Goal: Task Accomplishment & Management: Complete application form

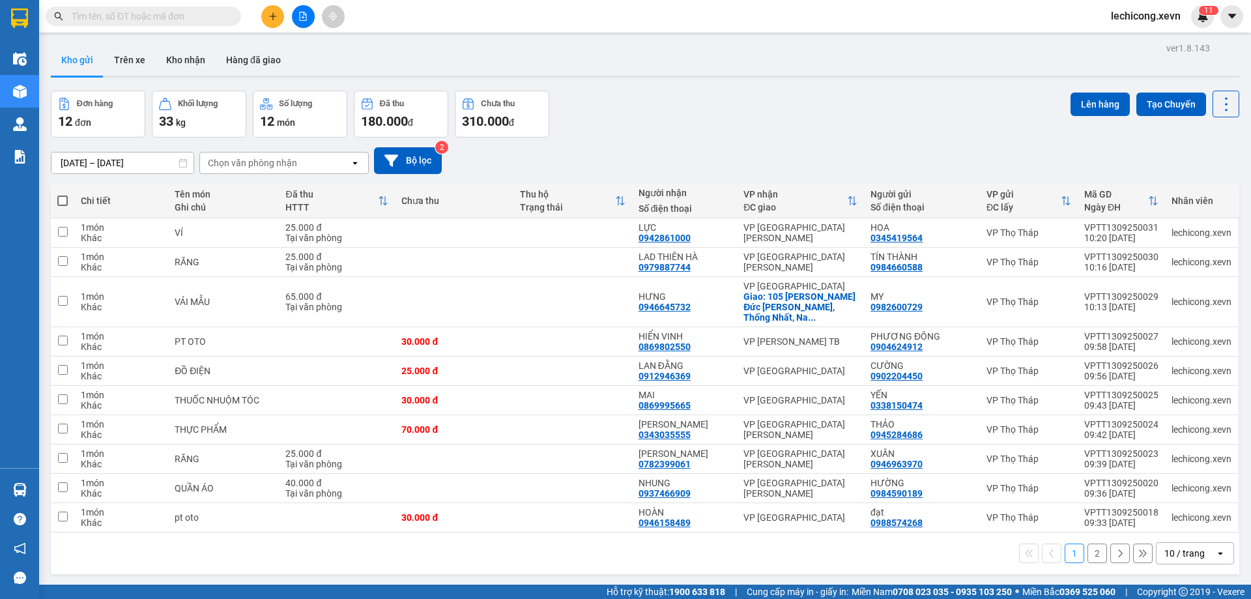
click at [174, 17] on input "text" at bounding box center [149, 16] width 154 height 14
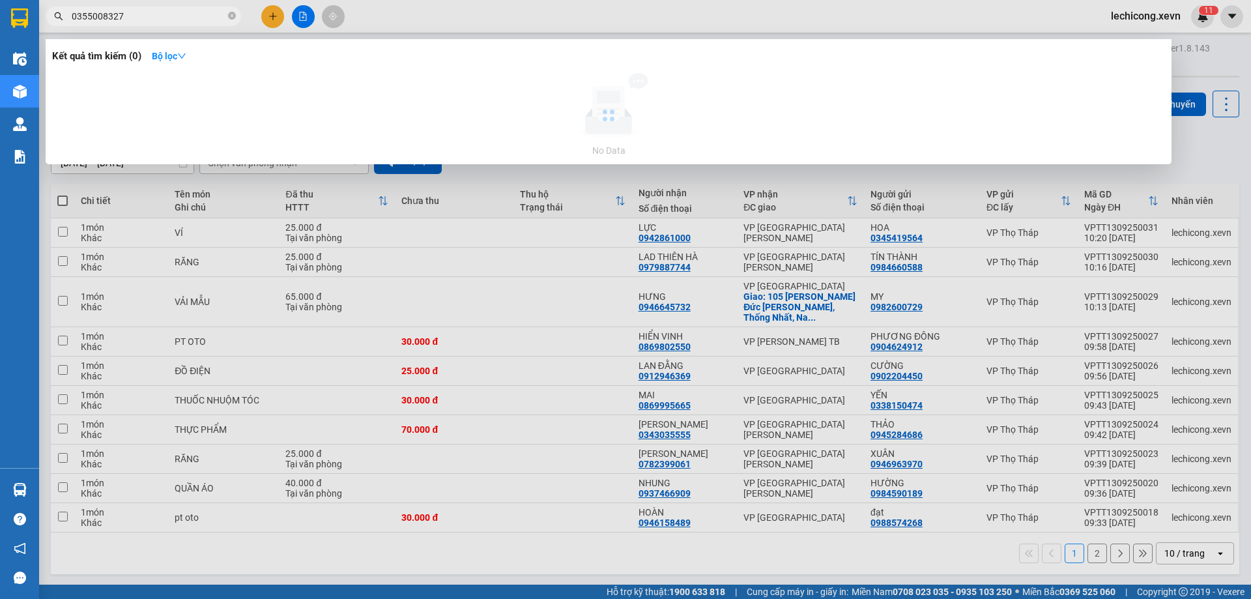
type input "0355008327"
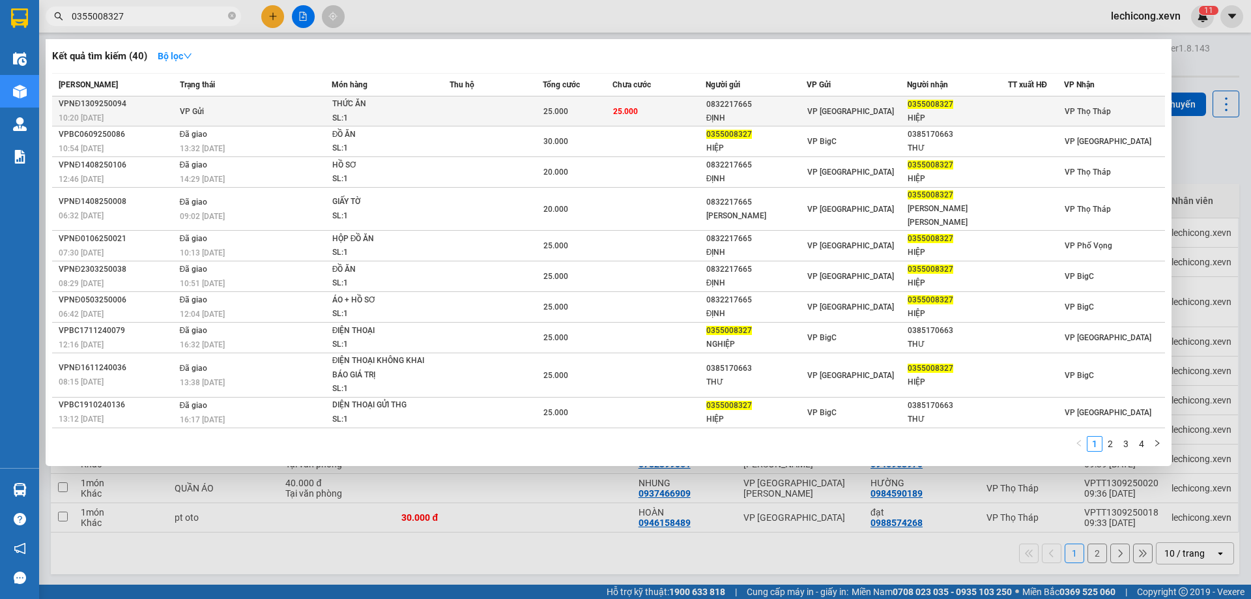
click at [300, 109] on td "VP Gửi" at bounding box center [254, 111] width 155 height 30
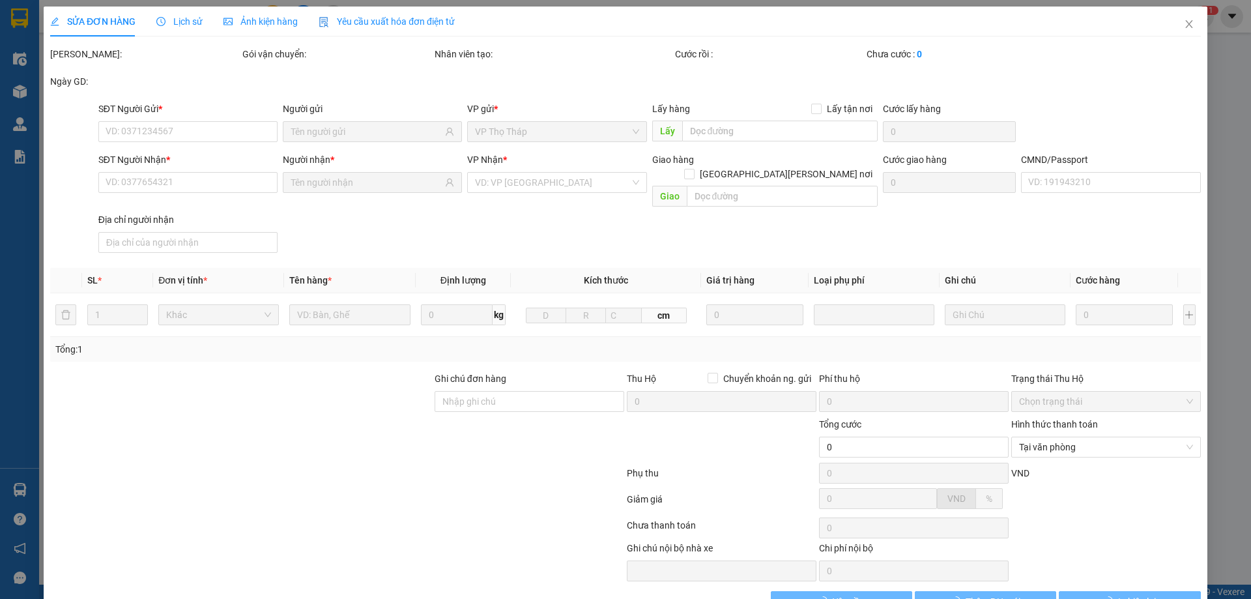
type input "0832217665"
type input "ĐỊNH"
type input "0355008327"
type input "HIỆP"
type input "việt"
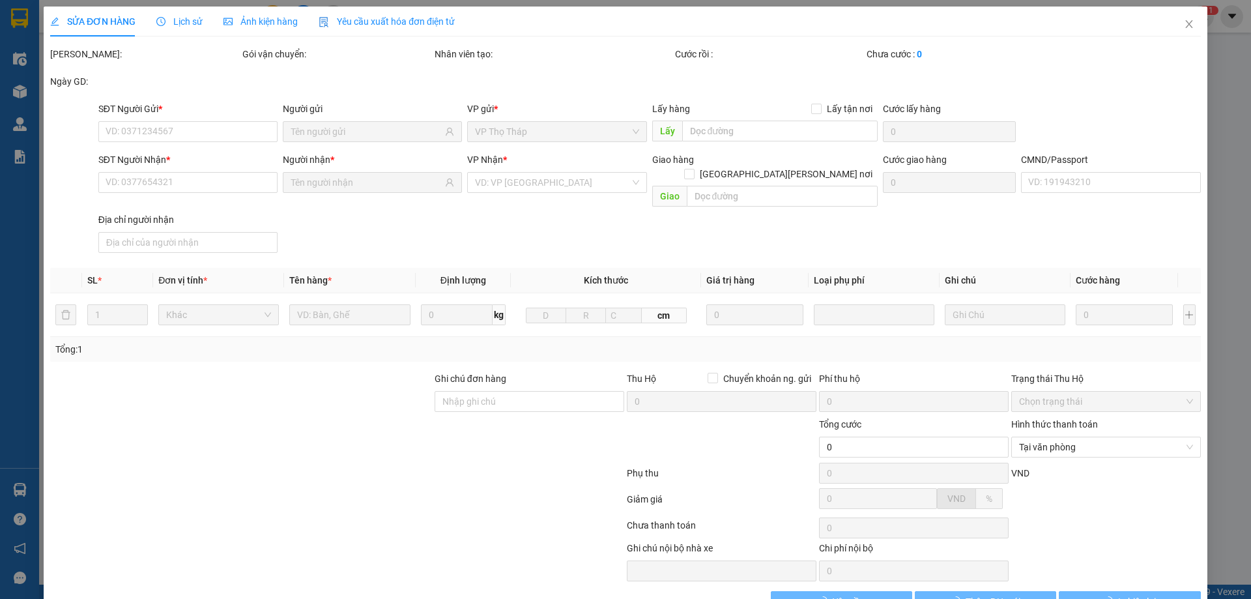
type input "25.000"
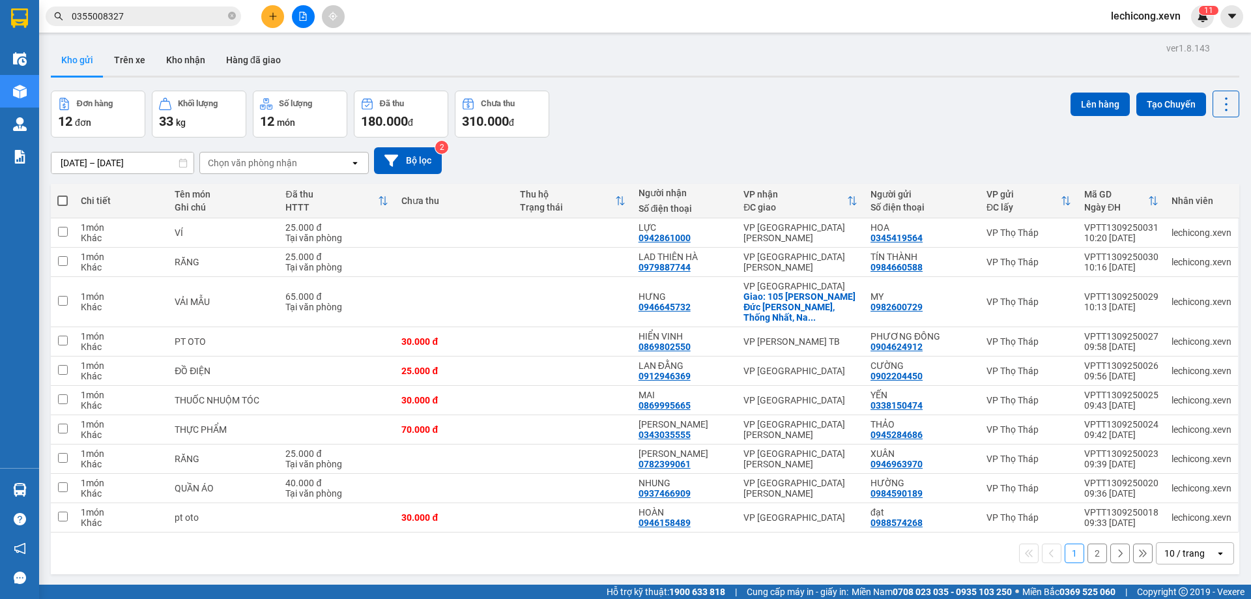
click at [136, 18] on input "0355008327" at bounding box center [149, 16] width 154 height 14
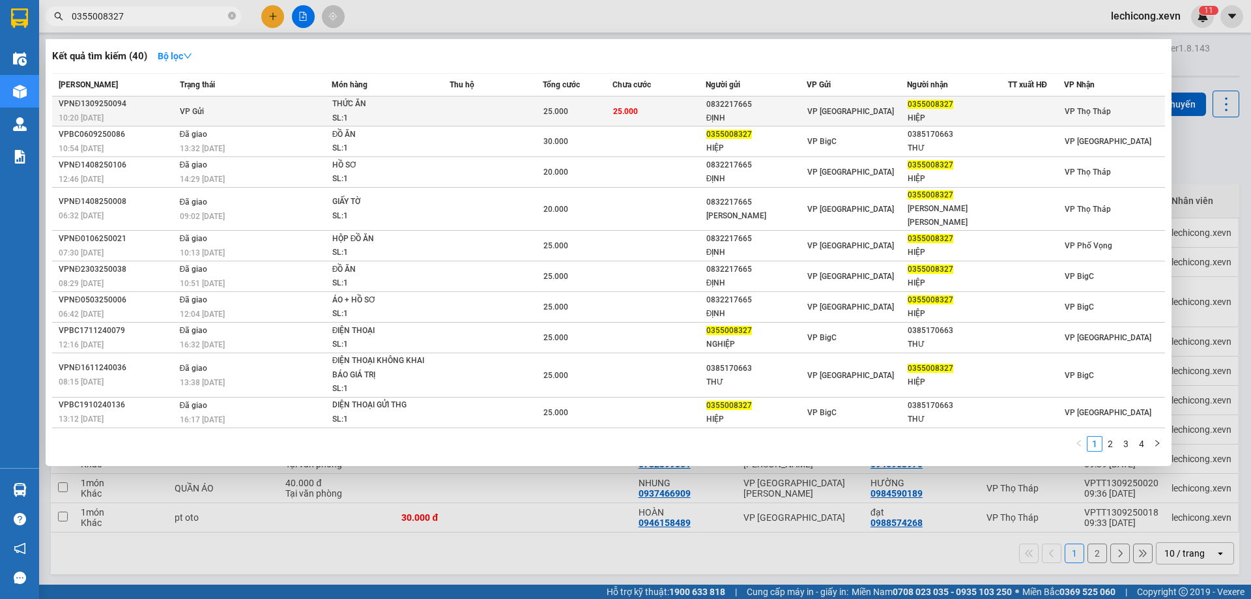
click at [507, 119] on td at bounding box center [496, 111] width 93 height 30
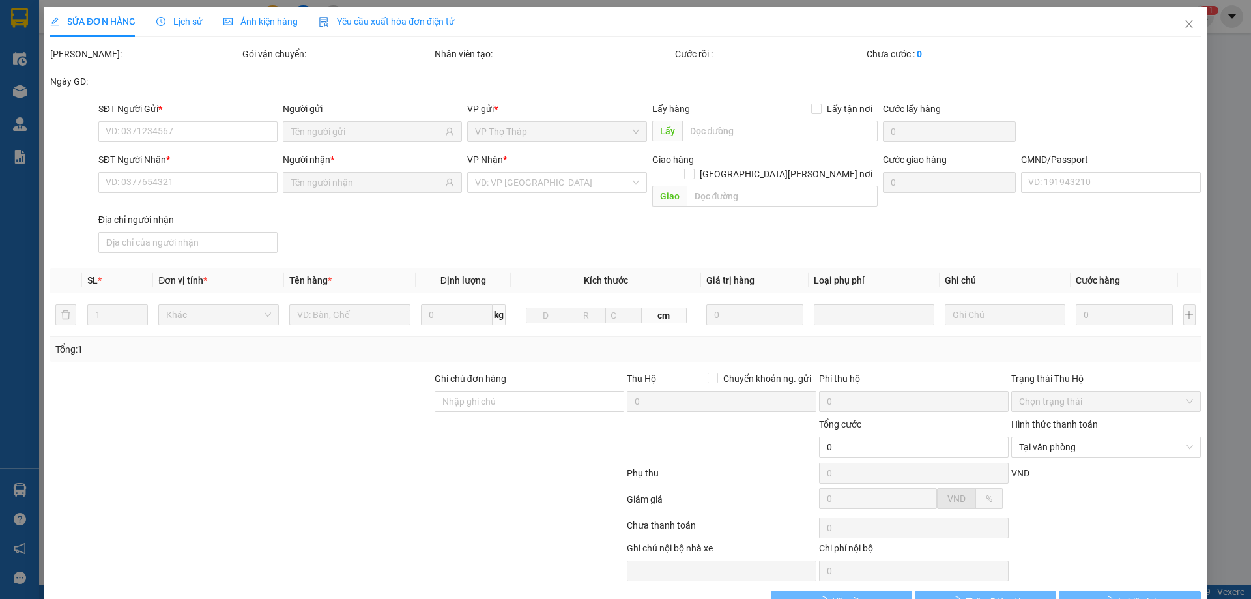
type input "0832217665"
type input "ĐỊNH"
type input "0355008327"
type input "HIỆP"
type input "việt"
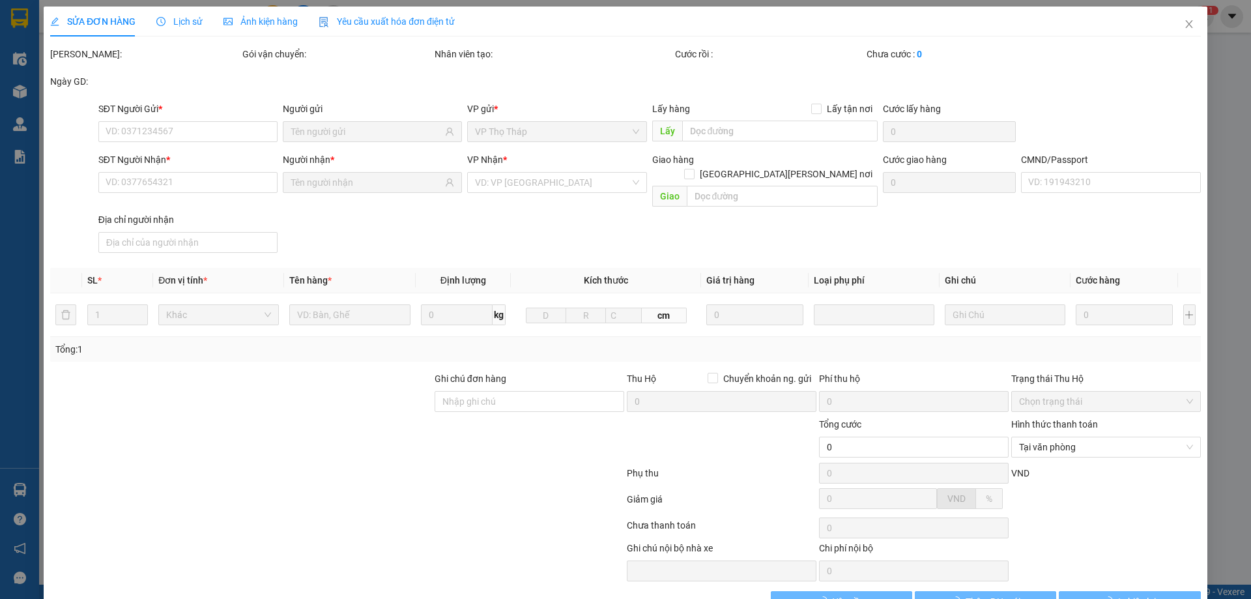
type input "25.000"
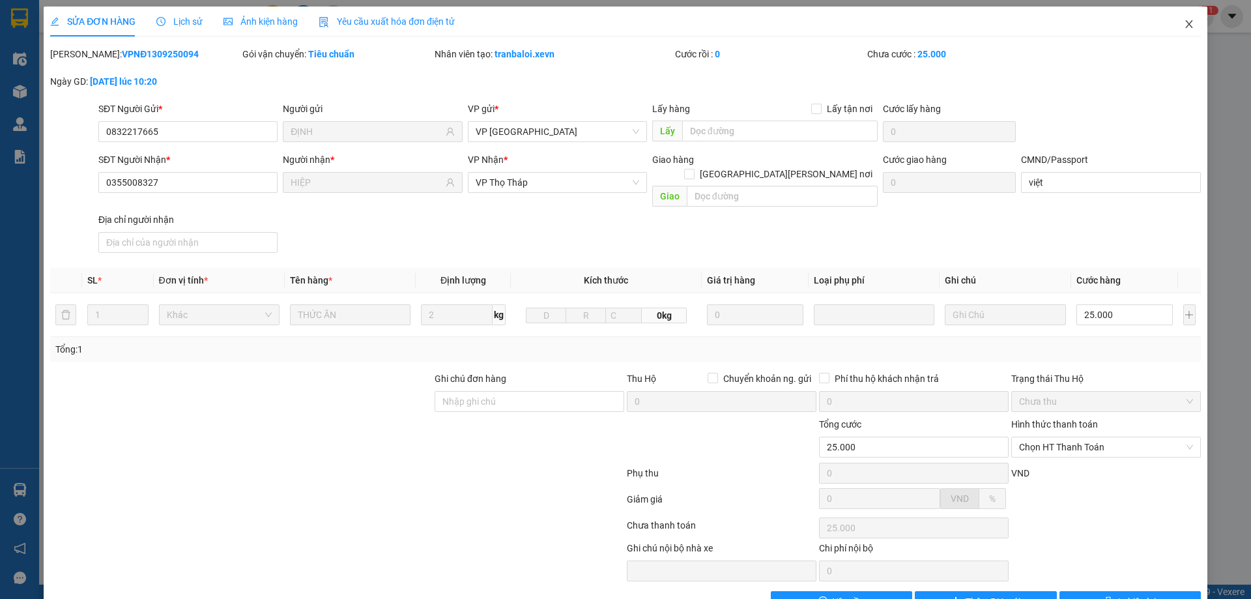
click at [1184, 28] on span "Close" at bounding box center [1189, 25] width 36 height 36
